Goal: Transaction & Acquisition: Purchase product/service

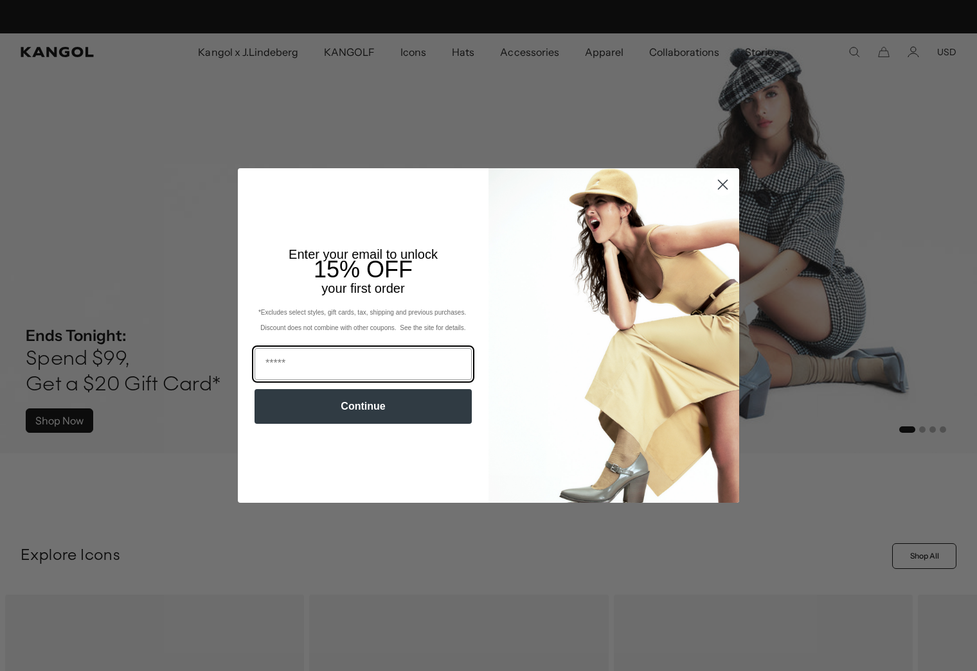
scroll to position [0, 265]
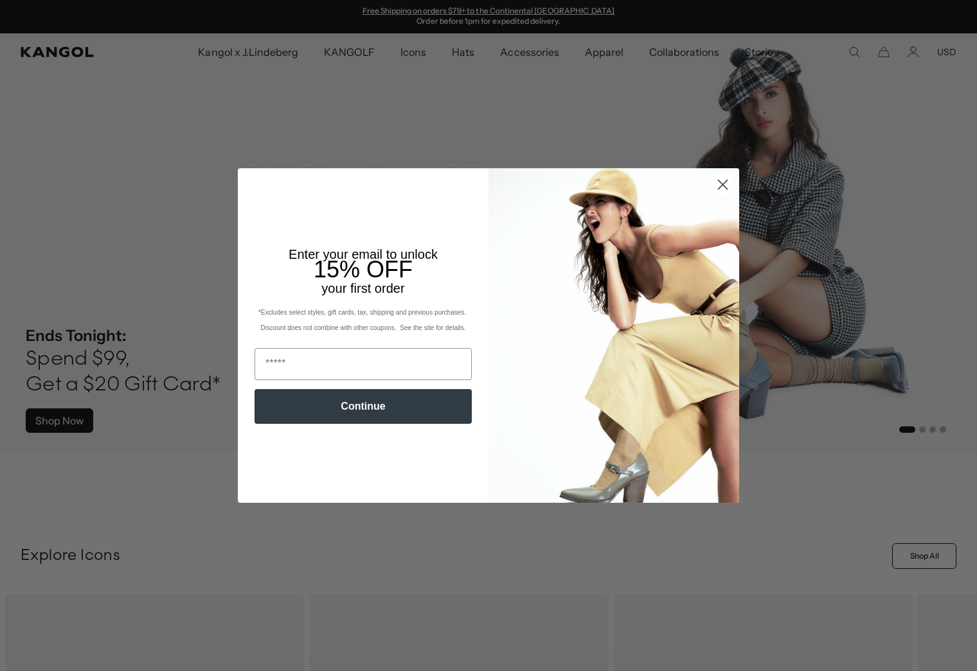
click at [726, 181] on circle "Close dialog" at bounding box center [722, 184] width 21 height 21
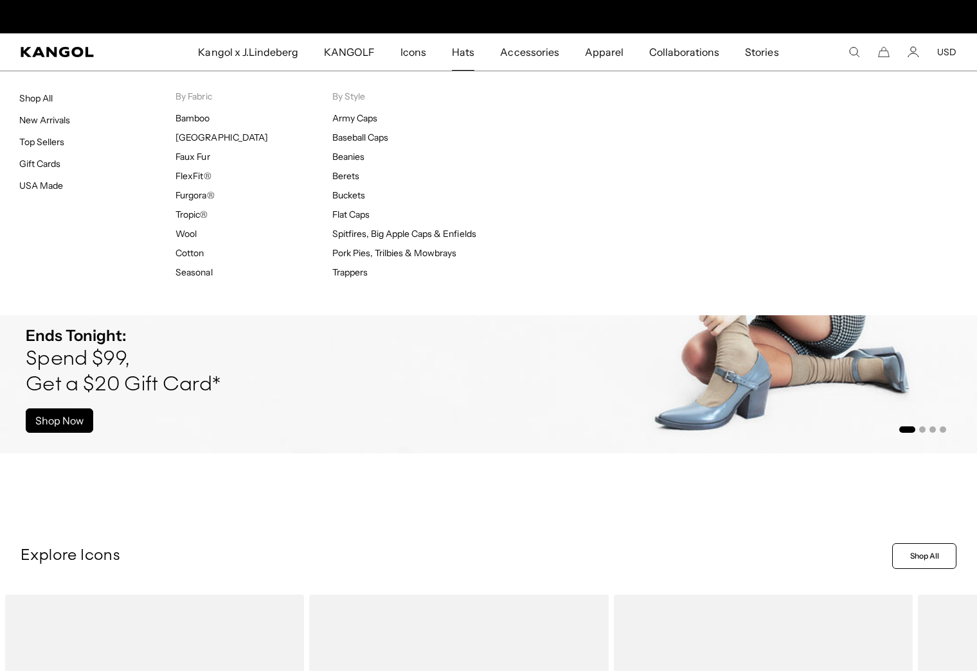
scroll to position [0, 0]
click at [466, 47] on span "Hats" at bounding box center [463, 51] width 22 height 37
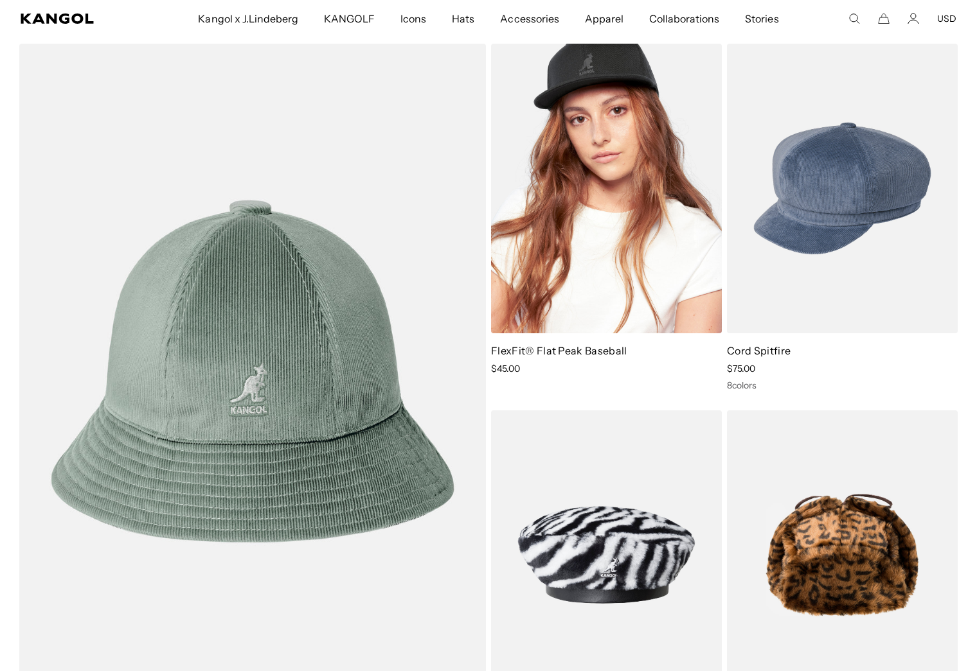
click at [583, 199] on img at bounding box center [606, 189] width 231 height 290
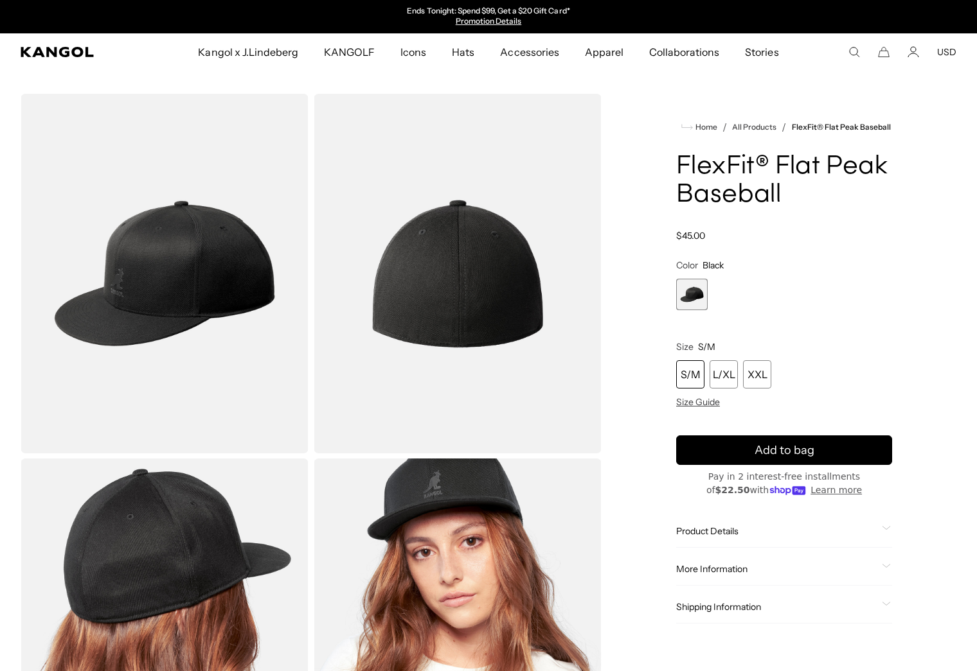
click at [685, 373] on div "S/M" at bounding box center [690, 374] width 28 height 28
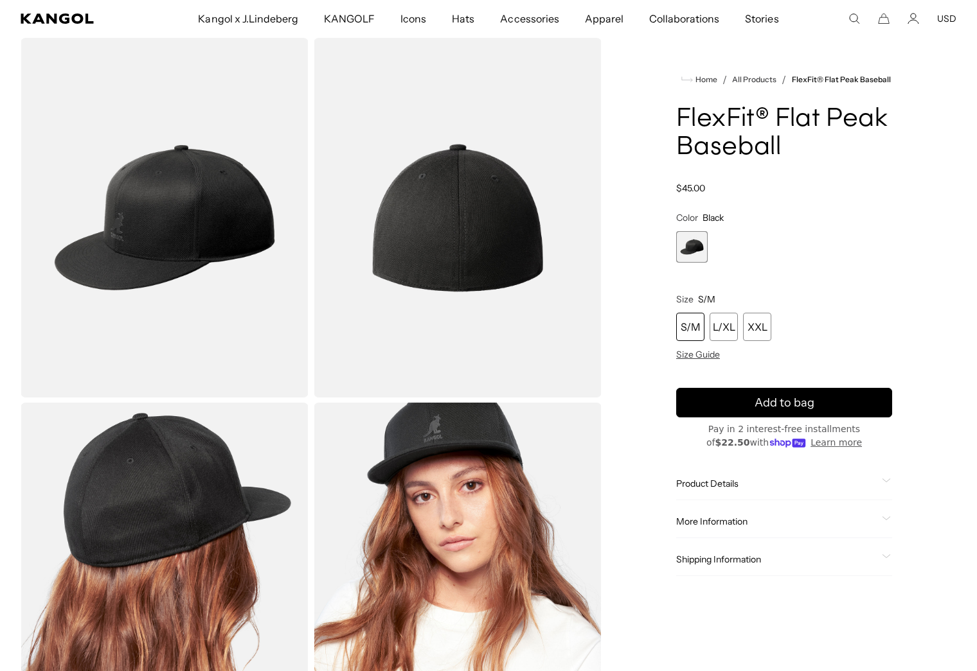
scroll to position [54, 0]
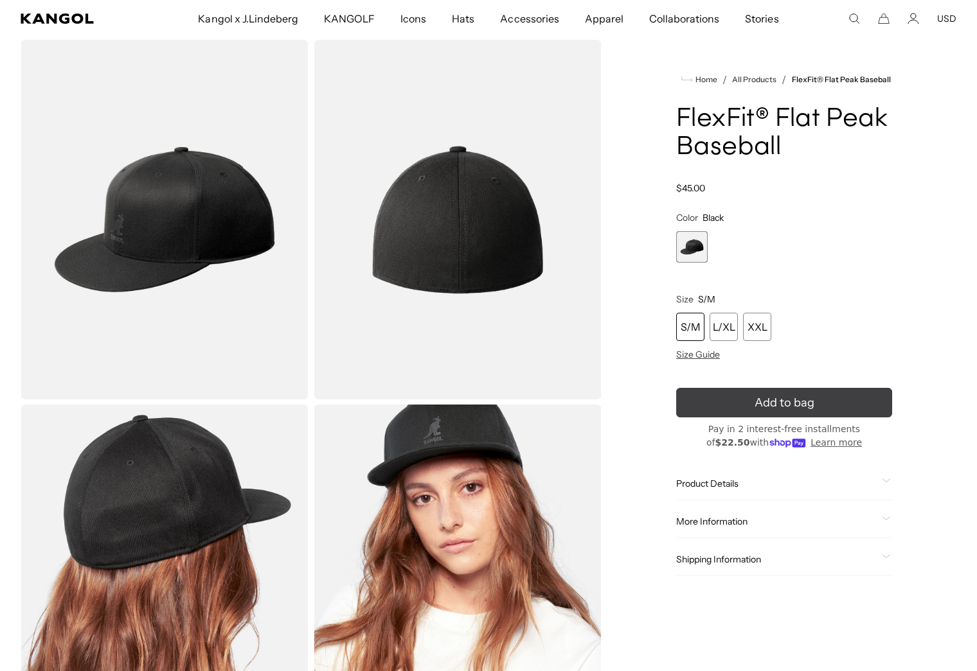
click at [788, 404] on icon "submit" at bounding box center [784, 403] width 21 height 21
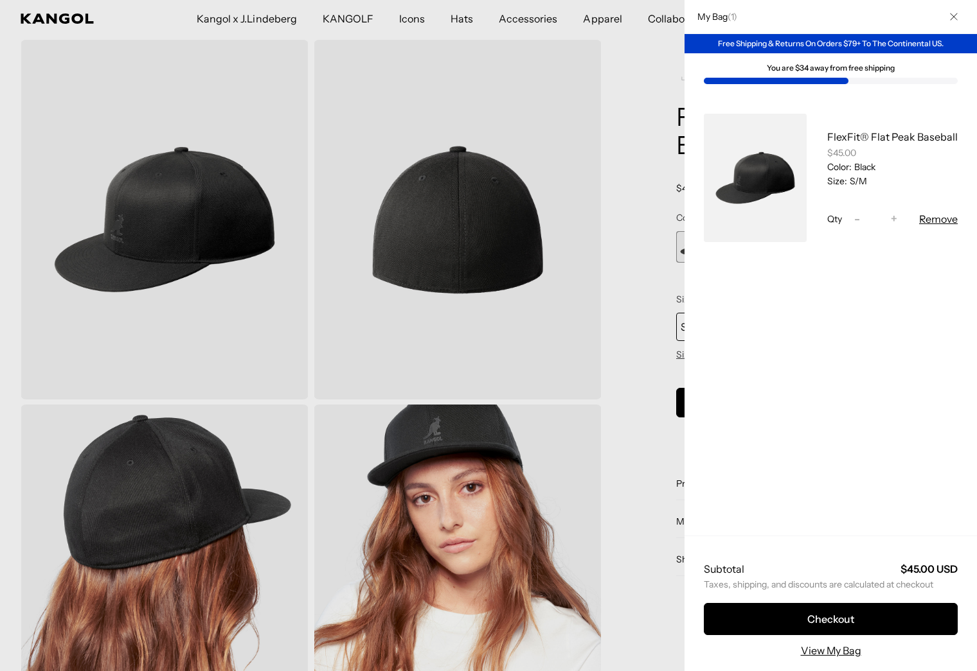
scroll to position [0, 265]
click at [533, 385] on div at bounding box center [488, 335] width 977 height 671
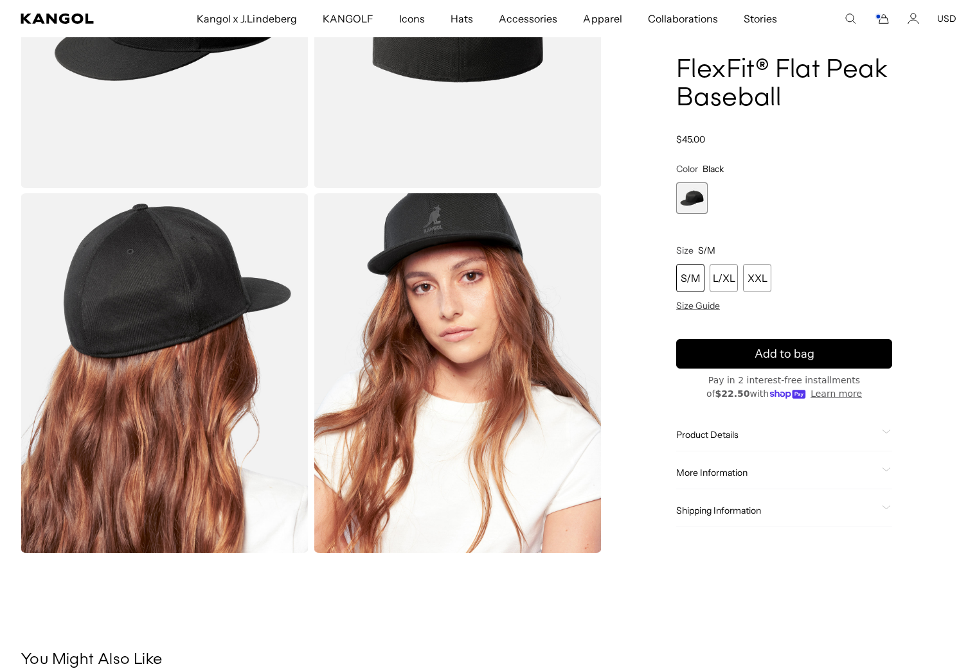
scroll to position [0, 0]
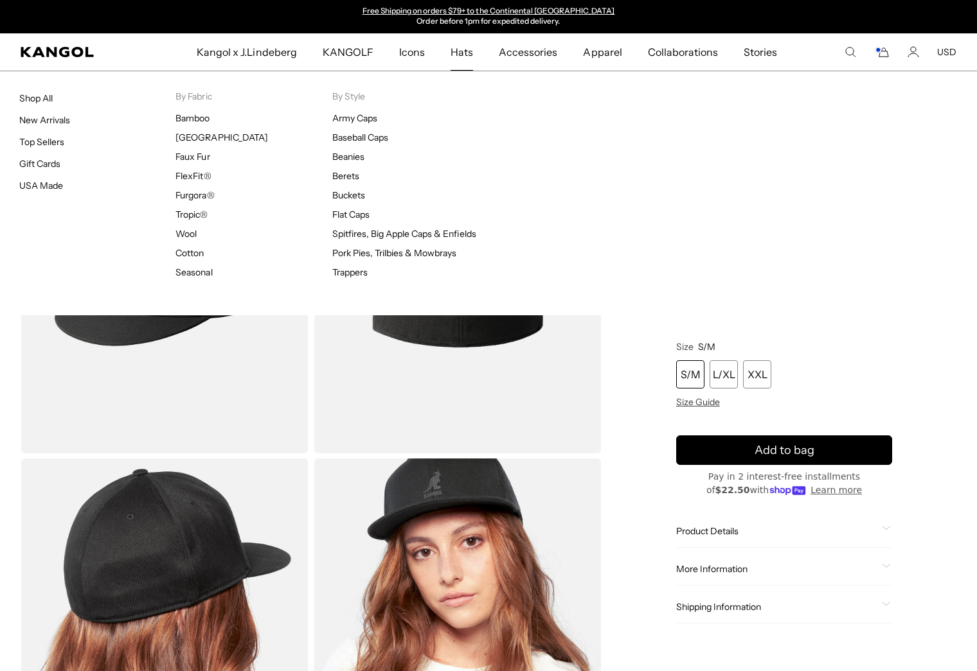
click at [458, 59] on span "Hats" at bounding box center [461, 51] width 22 height 37
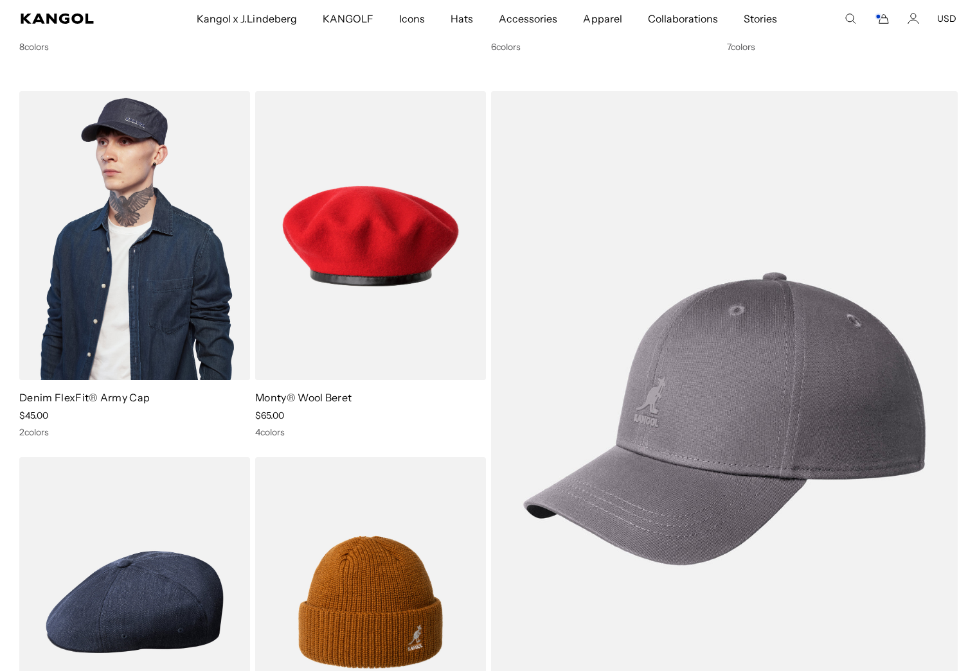
click at [154, 152] on img at bounding box center [134, 236] width 231 height 290
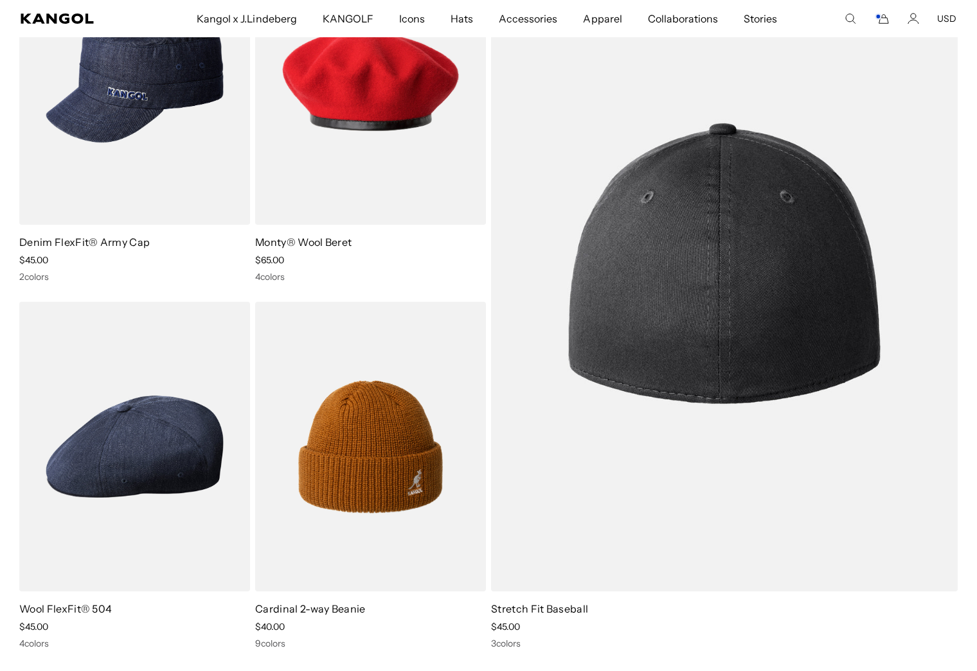
click at [684, 330] on img at bounding box center [724, 264] width 466 height 656
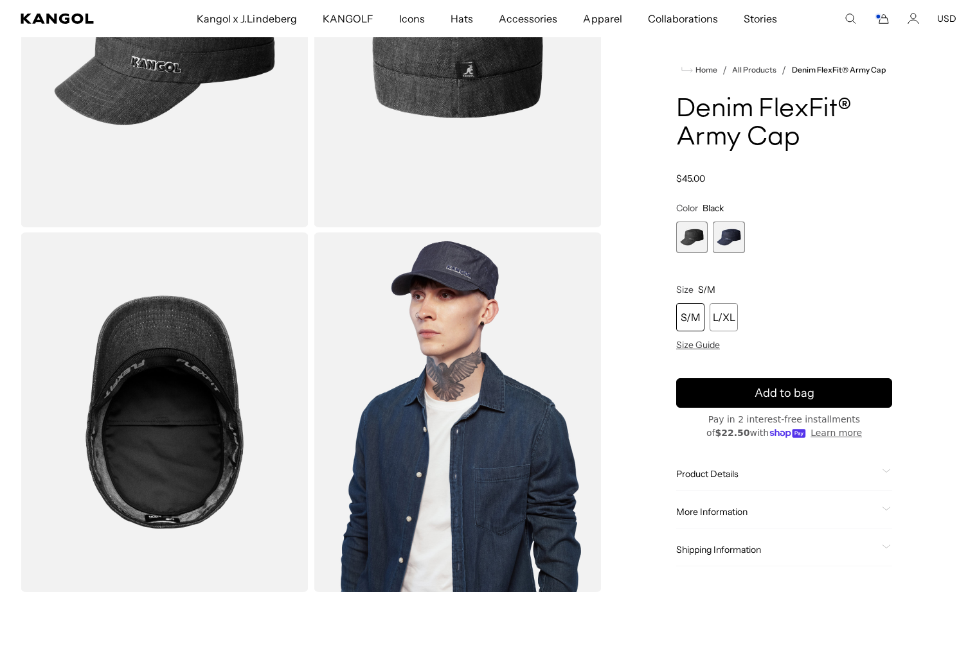
scroll to position [0, 265]
click at [689, 319] on div "S/M" at bounding box center [690, 317] width 28 height 28
click at [761, 397] on span "Add to bag" at bounding box center [784, 393] width 60 height 17
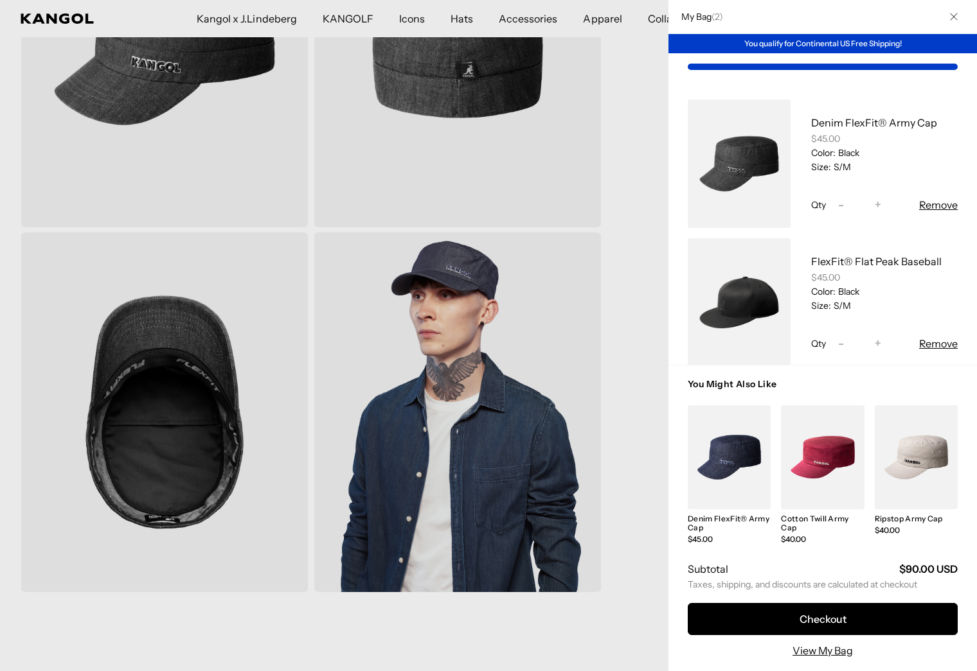
click at [562, 152] on div at bounding box center [488, 335] width 977 height 671
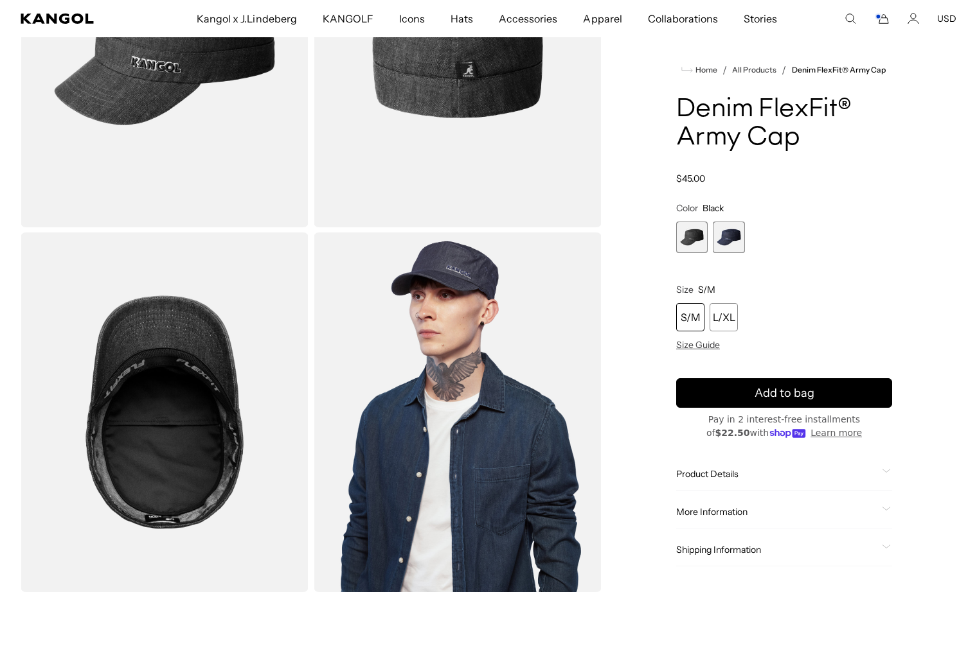
scroll to position [0, 0]
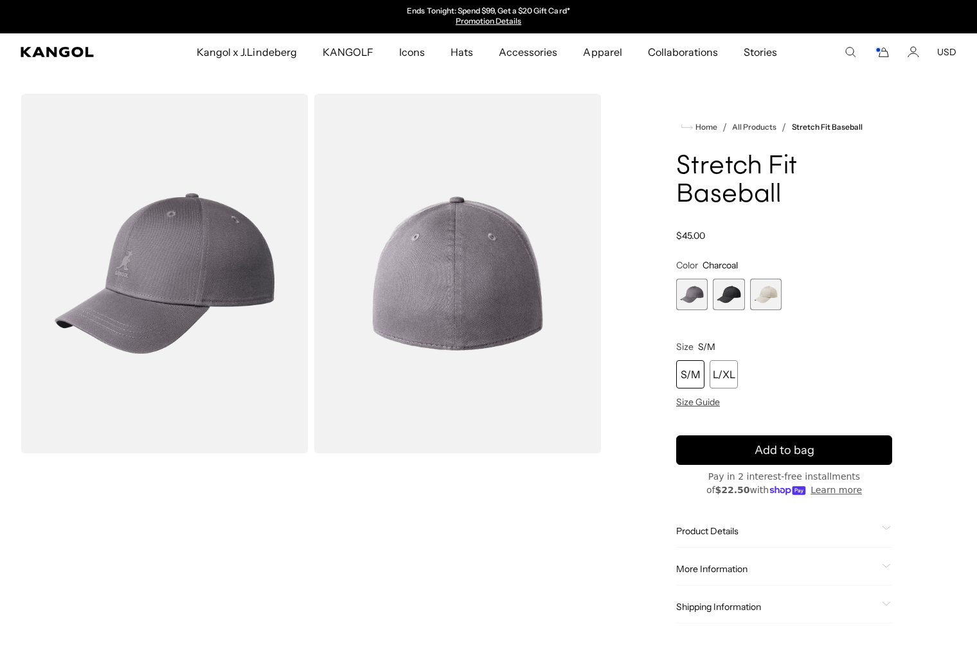
click at [765, 299] on span "3 of 3" at bounding box center [765, 294] width 31 height 31
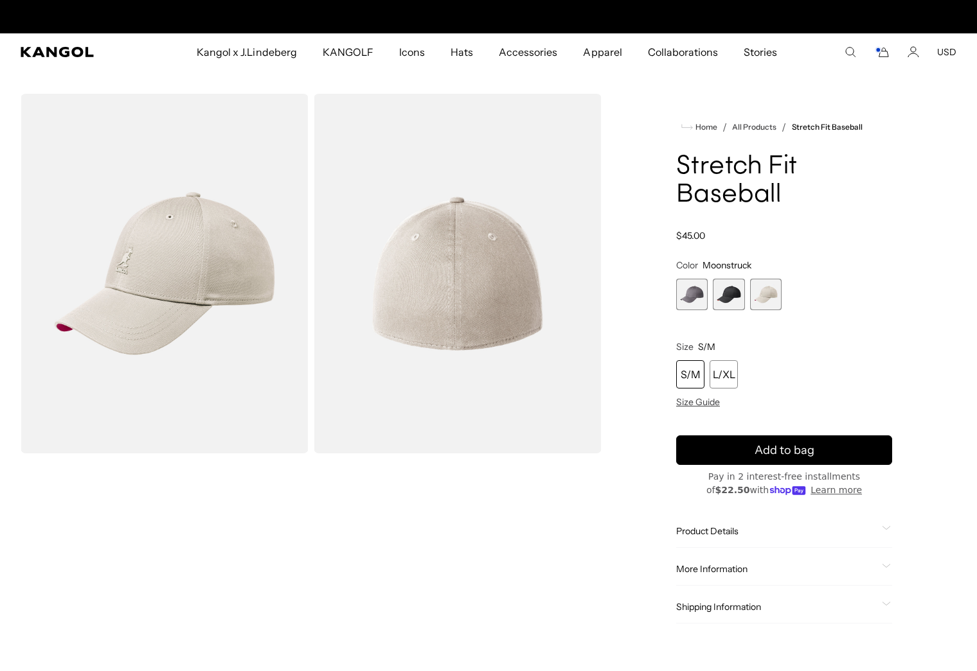
scroll to position [0, 265]
click at [765, 299] on span "3 of 3" at bounding box center [765, 294] width 31 height 31
click at [682, 380] on div "S/M" at bounding box center [690, 374] width 28 height 28
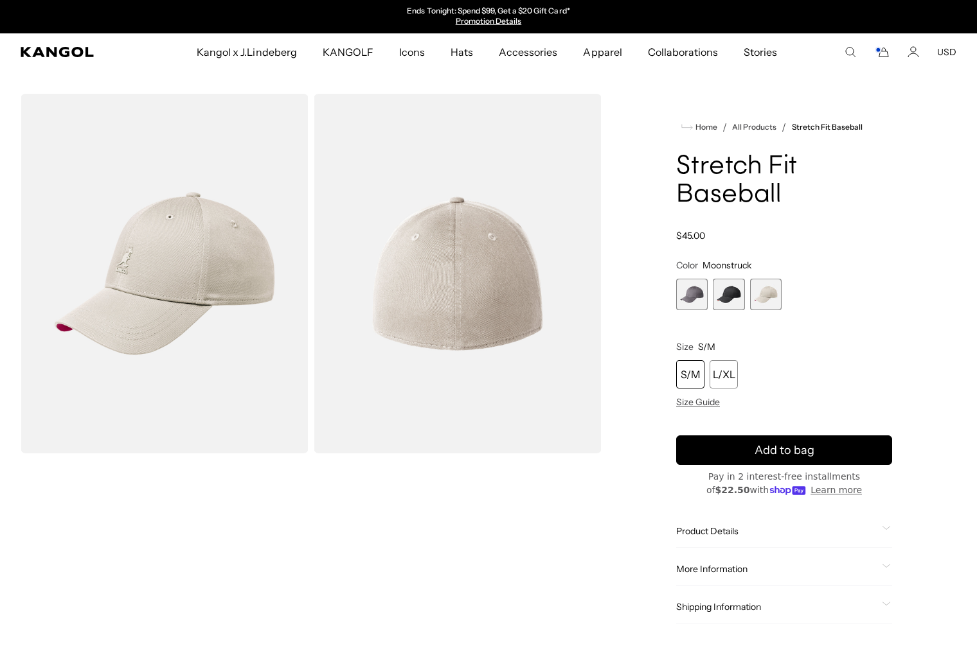
click at [709, 530] on span "Product Details" at bounding box center [776, 532] width 200 height 12
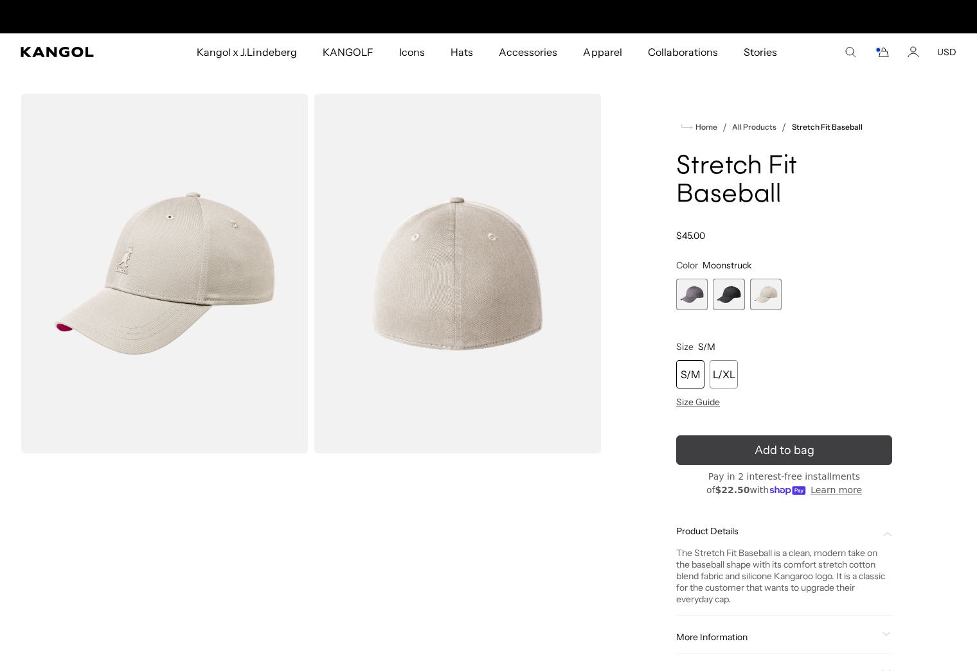
scroll to position [0, 265]
click at [787, 455] on icon "submit" at bounding box center [784, 450] width 19 height 19
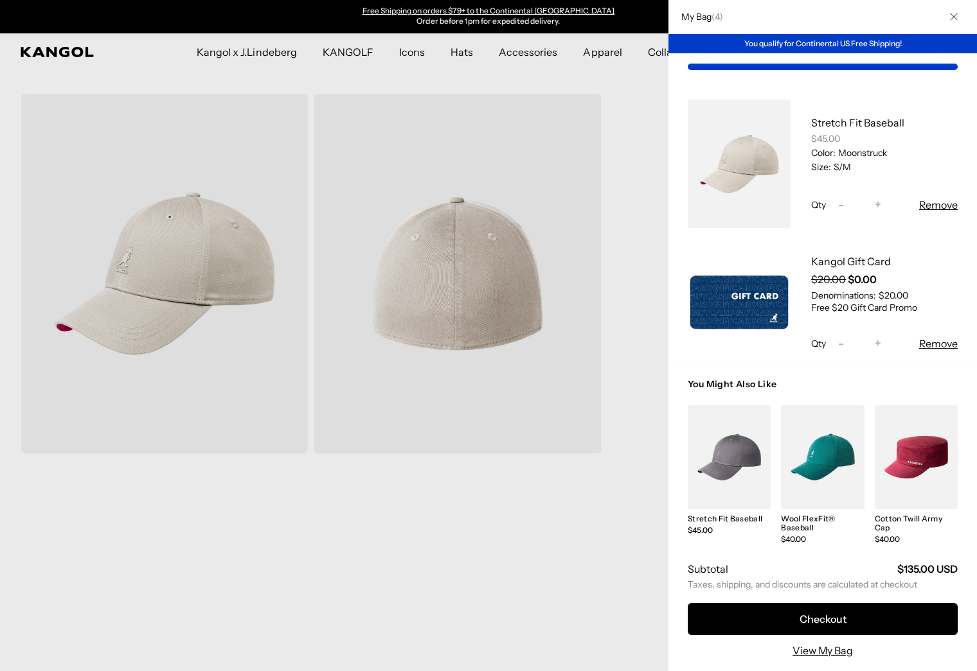
click at [474, 376] on div at bounding box center [488, 335] width 977 height 671
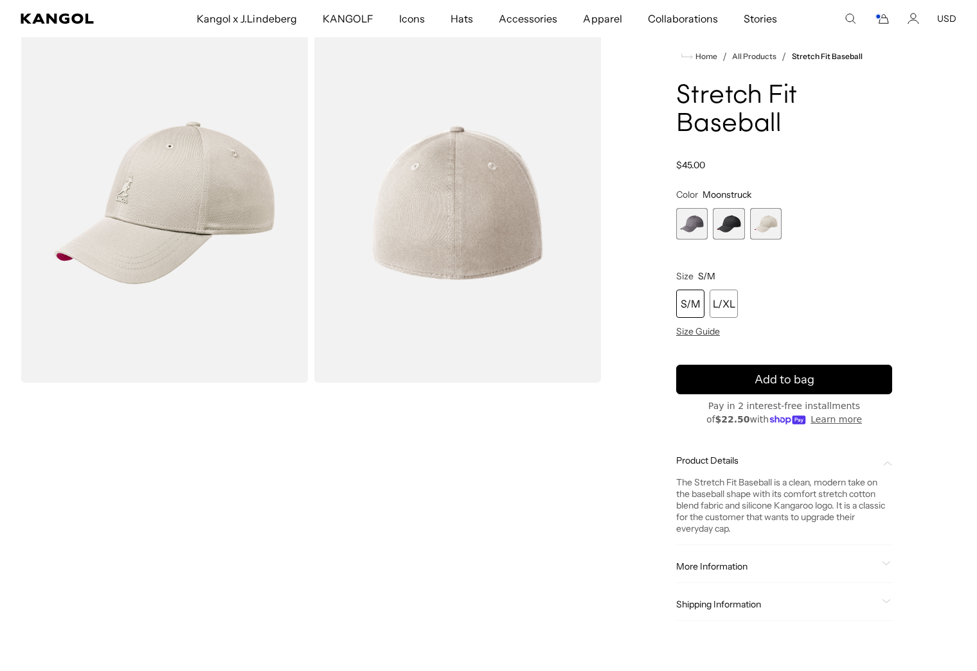
click at [688, 314] on div "S/M" at bounding box center [690, 304] width 28 height 28
click at [795, 383] on span "Add to bag" at bounding box center [784, 379] width 60 height 17
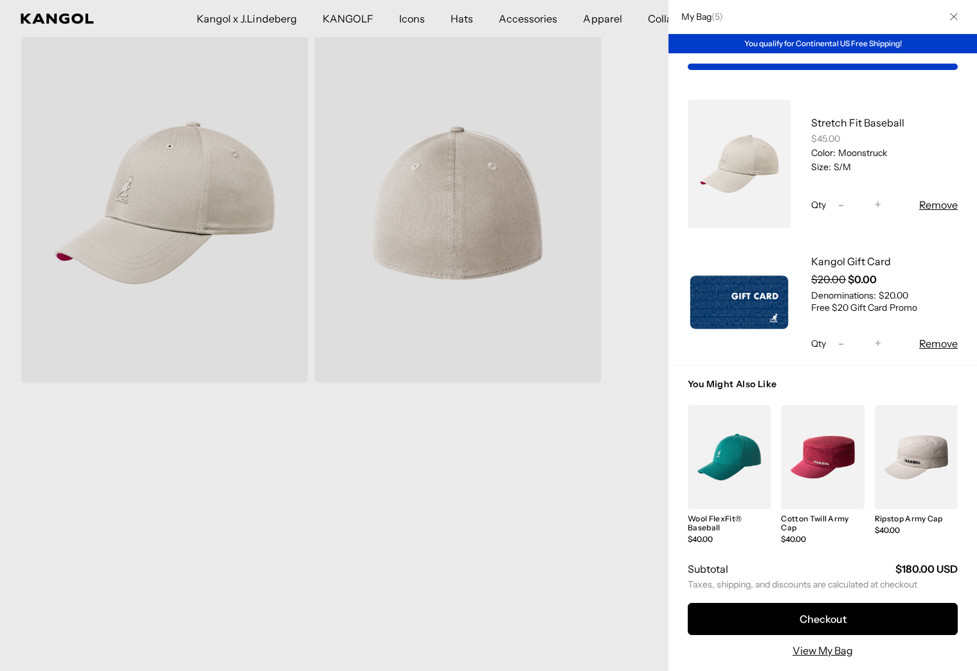
click at [439, 427] on div at bounding box center [488, 335] width 977 height 671
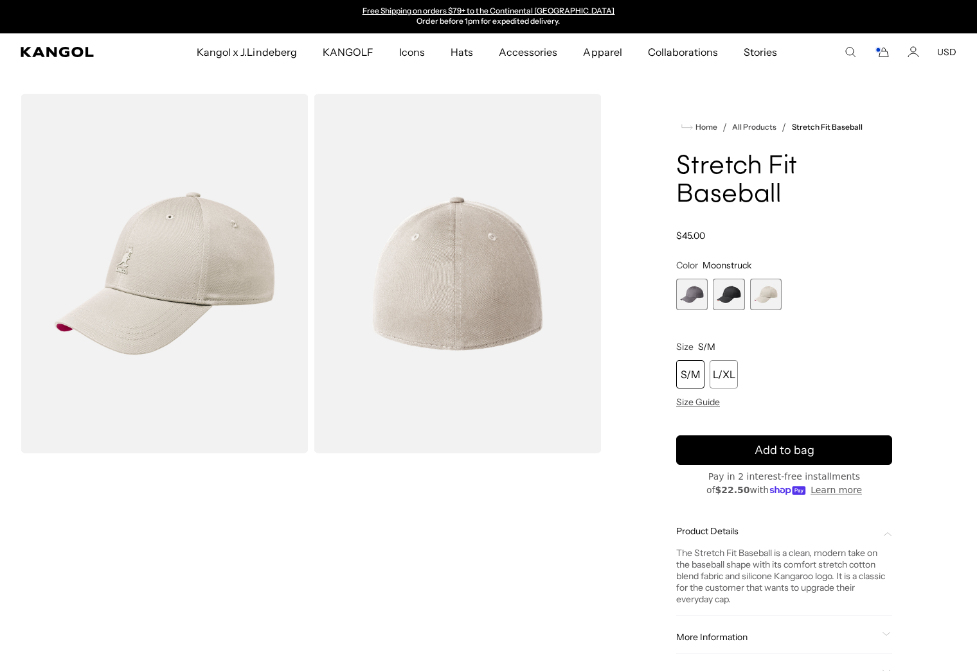
click at [620, 494] on div "Home / All Products / Stretch Fit Baseball Stretch Fit Baseball Regular price $…" at bounding box center [784, 406] width 344 height 624
click at [882, 52] on icon "Cart" at bounding box center [881, 52] width 15 height 12
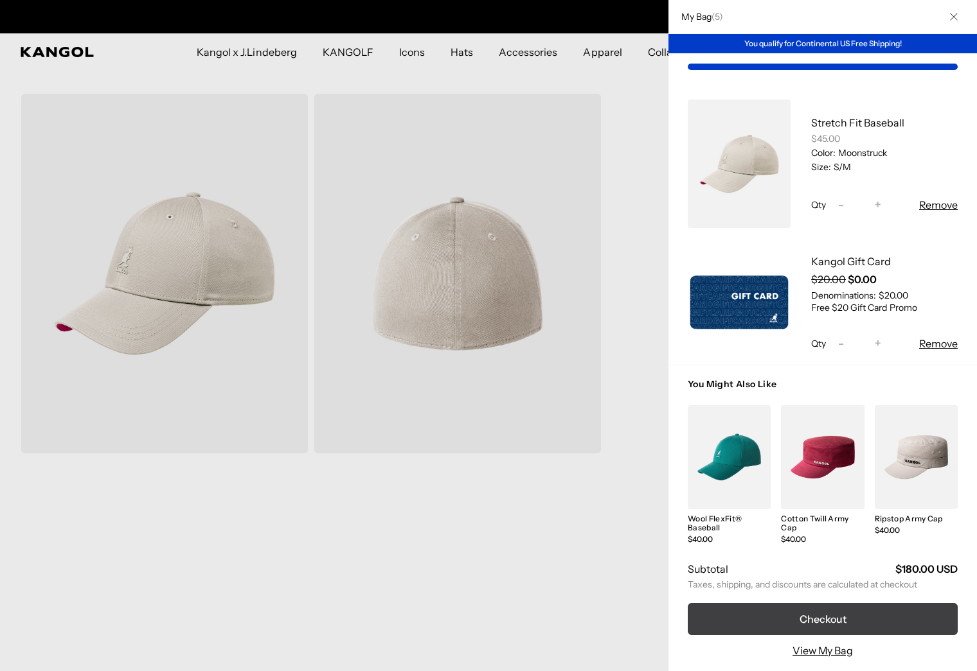
scroll to position [0, 265]
click at [810, 619] on button "Checkout" at bounding box center [823, 619] width 270 height 32
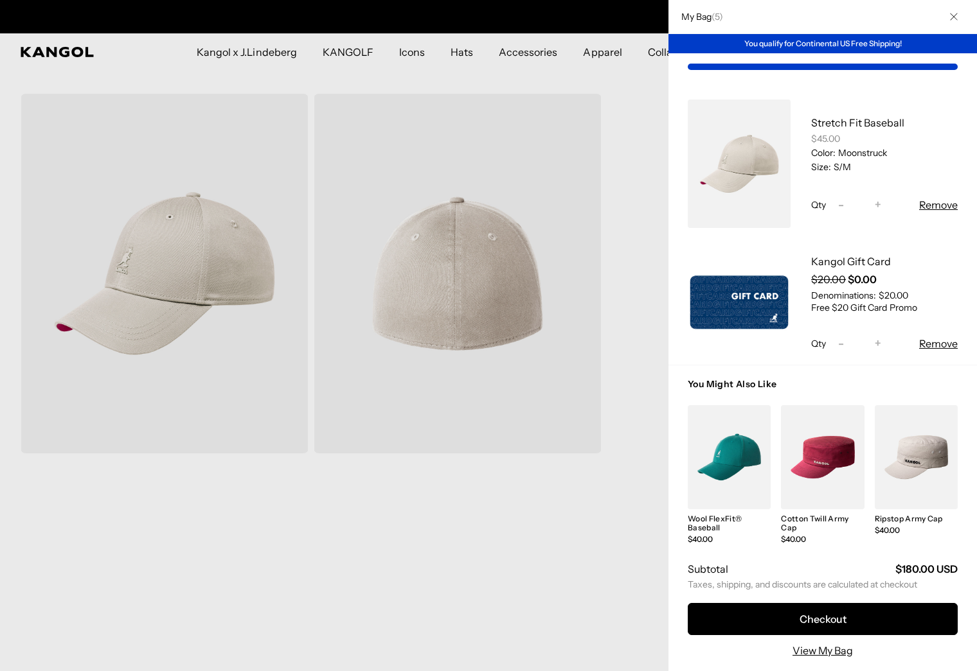
scroll to position [0, 0]
click at [838, 204] on span "-" at bounding box center [841, 205] width 6 height 17
type input "*"
